Goal: Go to known website: Go to known website

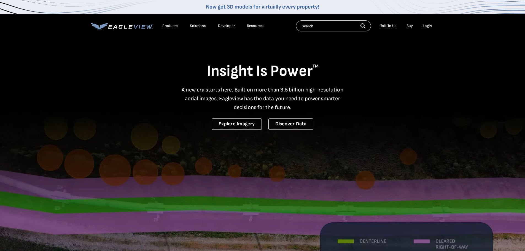
click at [431, 23] on li "Login" at bounding box center [427, 26] width 15 height 8
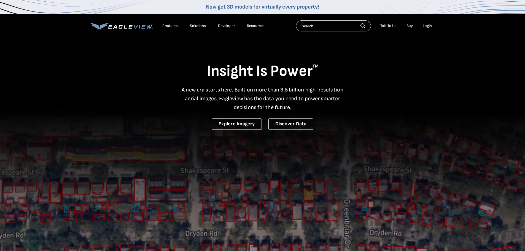
click at [428, 29] on li "Login" at bounding box center [427, 26] width 15 height 8
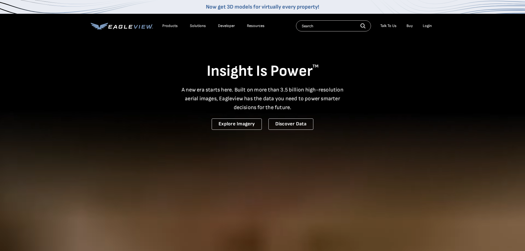
click at [428, 28] on div "Login" at bounding box center [427, 25] width 9 height 5
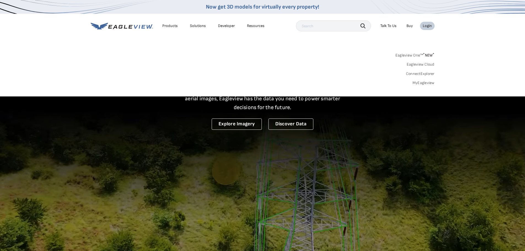
click at [427, 24] on div "Login" at bounding box center [427, 25] width 9 height 5
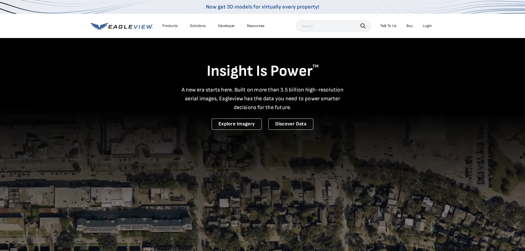
click at [428, 26] on div "Login" at bounding box center [427, 25] width 9 height 5
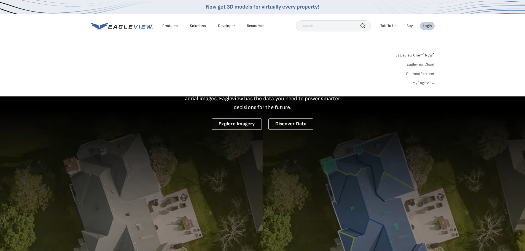
click at [418, 82] on link "MyEagleview" at bounding box center [423, 82] width 22 height 5
